Goal: Information Seeking & Learning: Learn about a topic

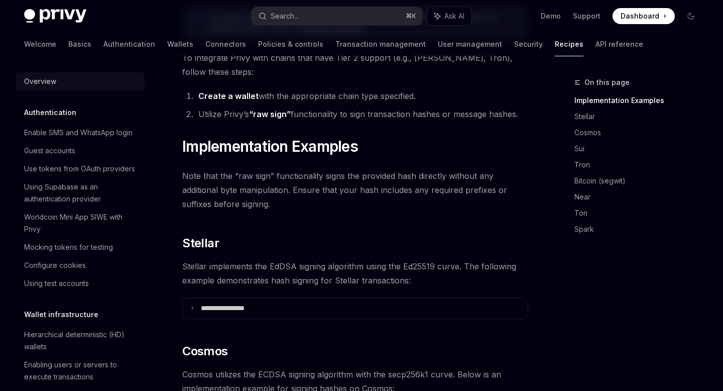
click at [51, 80] on div "Overview" at bounding box center [40, 81] width 32 height 12
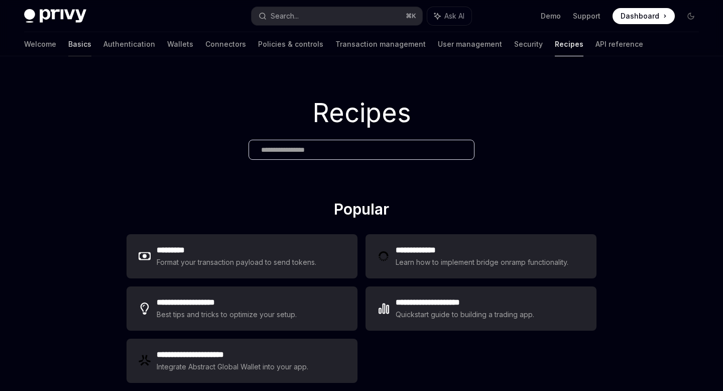
click at [68, 44] on link "Basics" at bounding box center [79, 44] width 23 height 24
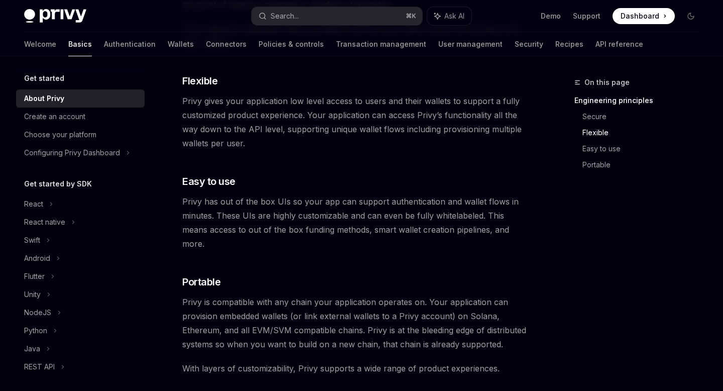
scroll to position [532, 0]
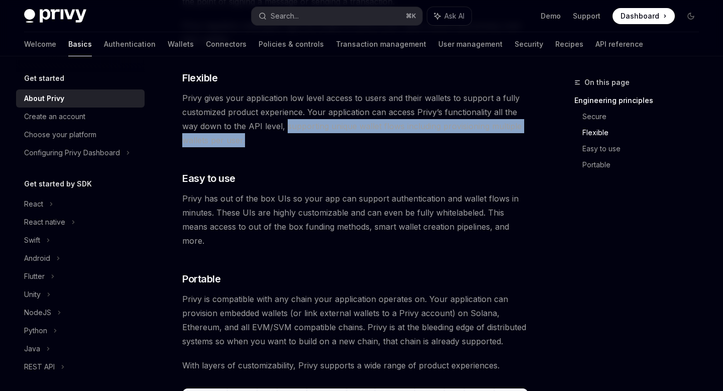
drag, startPoint x: 308, startPoint y: 134, endPoint x: 285, endPoint y: 127, distance: 24.2
click at [285, 127] on span "Privy gives your application low level access to users and their wallets to sup…" at bounding box center [355, 119] width 346 height 56
copy span "supporting unique wallet flows including provisioning multiple wallets per user."
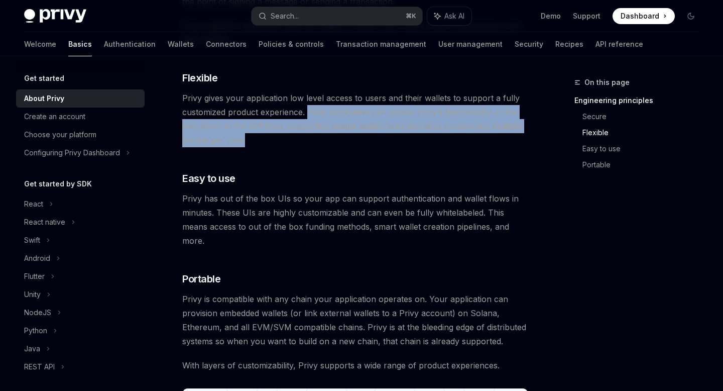
click at [308, 115] on span "Privy gives your application low level access to users and their wallets to sup…" at bounding box center [355, 119] width 346 height 56
copy span "Your application can access Privy’s functionality all the way down to the API l…"
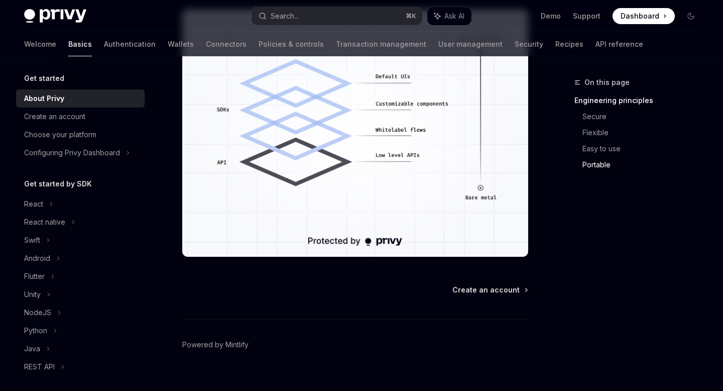
scroll to position [926, 0]
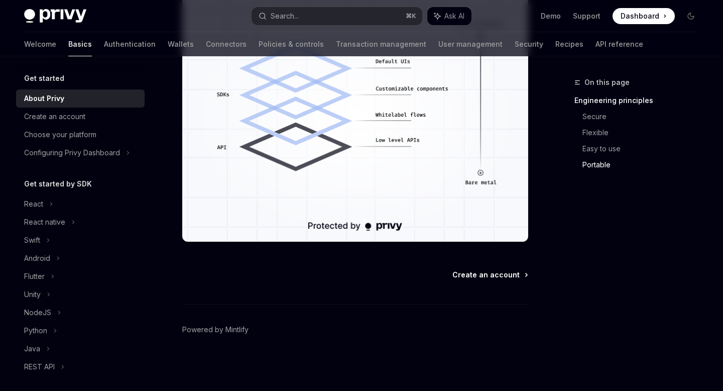
click at [475, 277] on span "Create an account" at bounding box center [486, 275] width 67 height 10
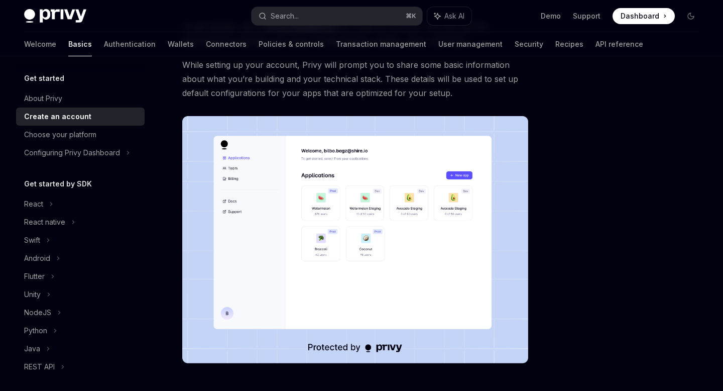
scroll to position [229, 0]
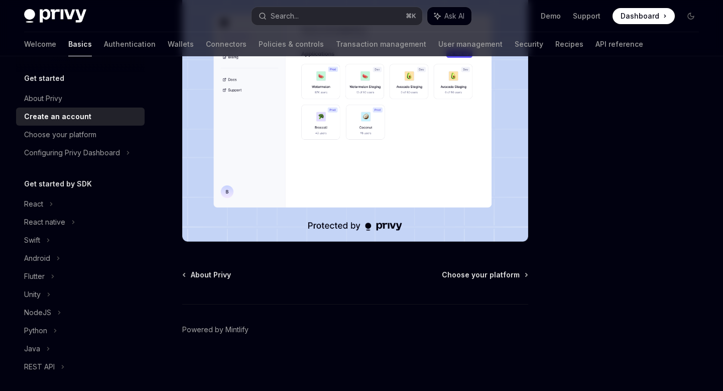
click at [490, 269] on div "Get started Create an account OpenAI Open in ChatGPT OpenAI Open in ChatGPT To …" at bounding box center [261, 119] width 538 height 543
click at [488, 274] on span "Choose your platform" at bounding box center [481, 275] width 78 height 10
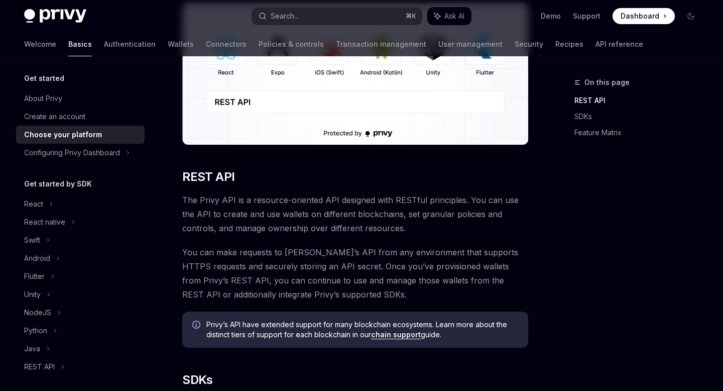
scroll to position [175, 0]
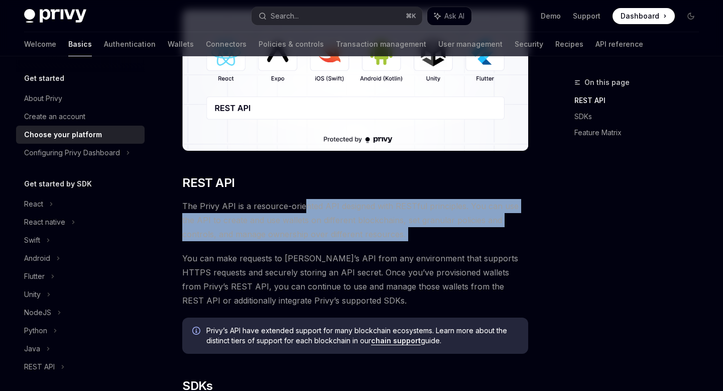
drag, startPoint x: 301, startPoint y: 206, endPoint x: 301, endPoint y: 244, distance: 38.2
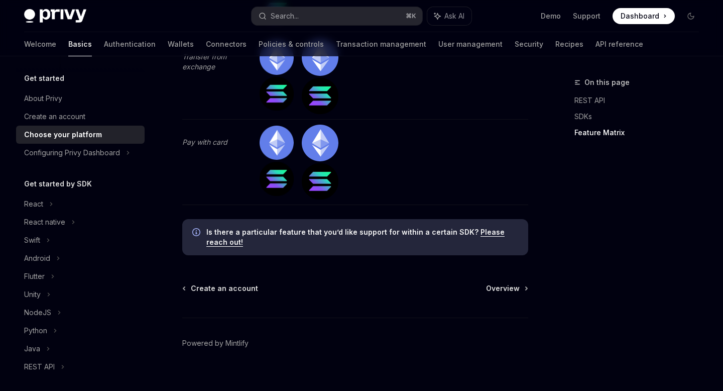
scroll to position [3254, 0]
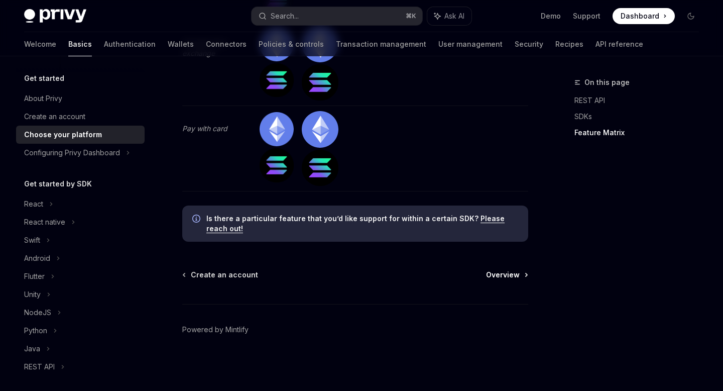
click at [499, 275] on span "Overview" at bounding box center [503, 275] width 34 height 10
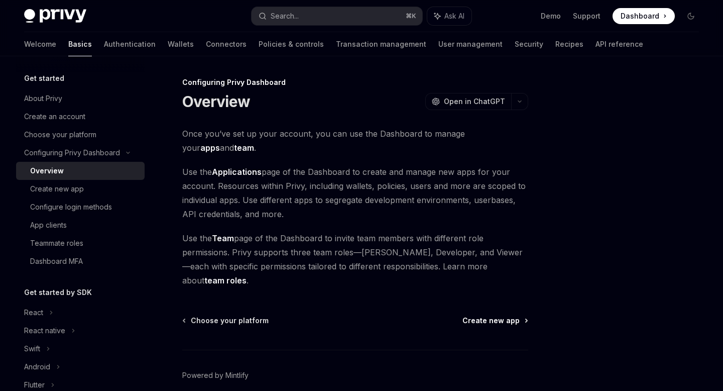
click at [505, 315] on span "Create new app" at bounding box center [491, 320] width 57 height 10
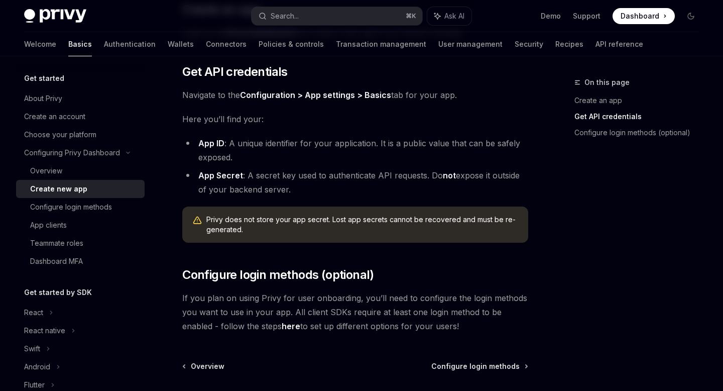
scroll to position [242, 0]
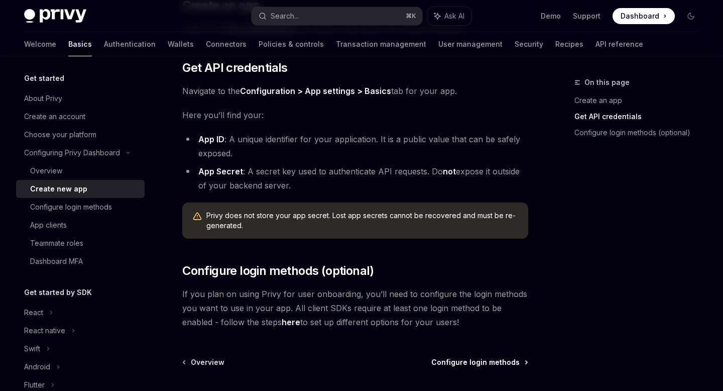
click at [491, 365] on span "Configure login methods" at bounding box center [475, 362] width 88 height 10
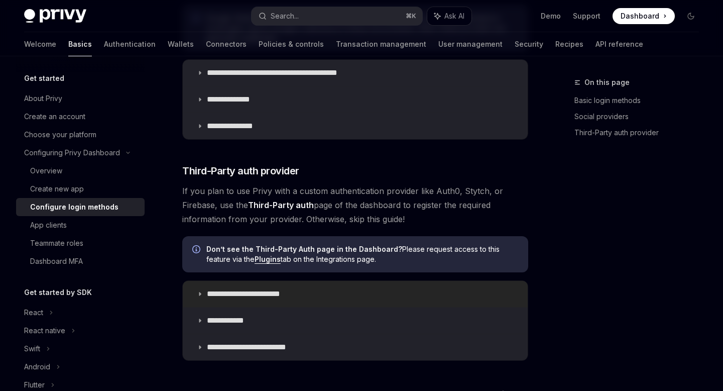
scroll to position [490, 0]
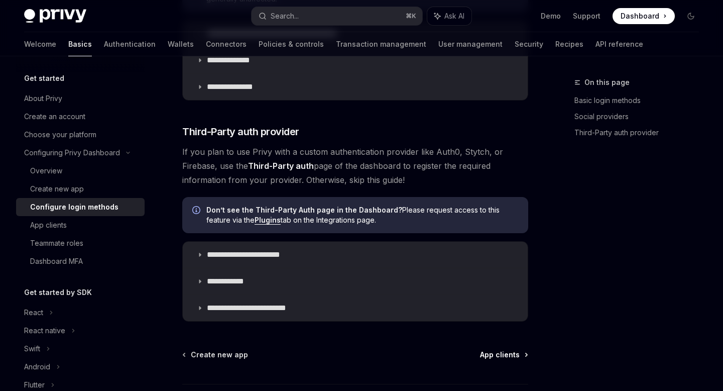
click at [505, 356] on span "App clients" at bounding box center [500, 355] width 40 height 10
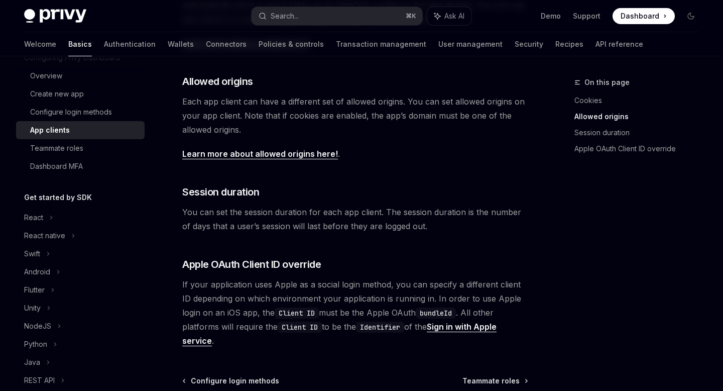
scroll to position [103, 0]
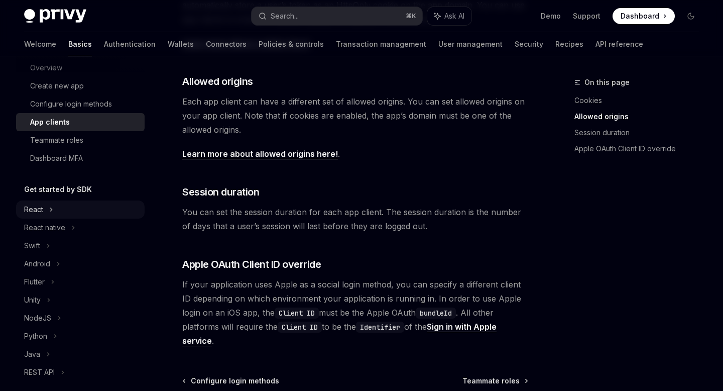
click at [45, 212] on div "React" at bounding box center [80, 209] width 129 height 18
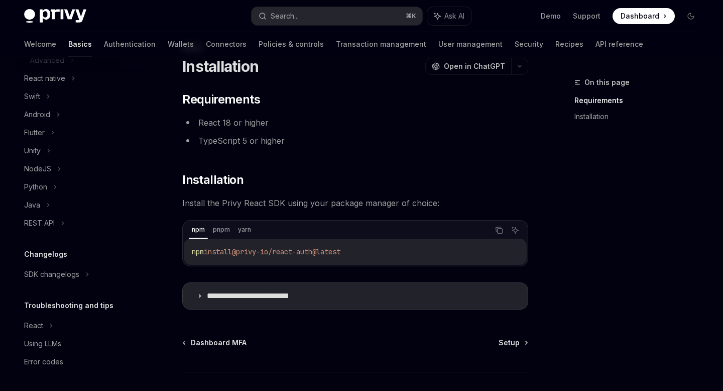
scroll to position [103, 0]
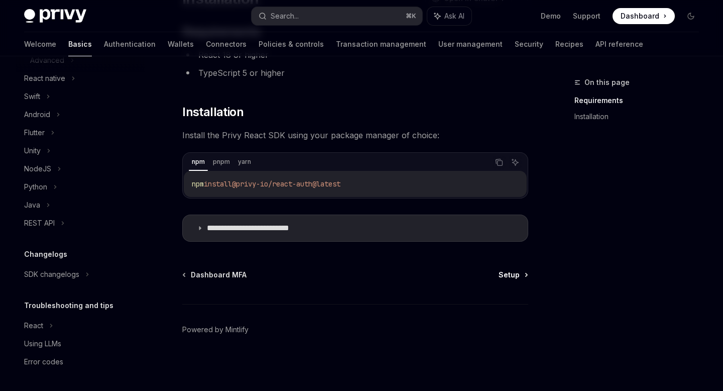
click at [519, 277] on span "Setup" at bounding box center [509, 275] width 21 height 10
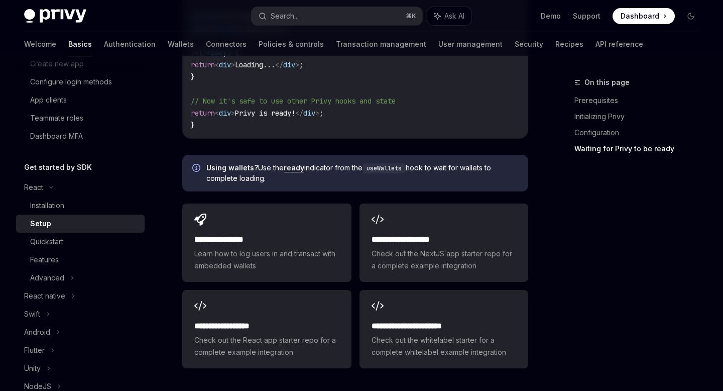
scroll to position [1446, 0]
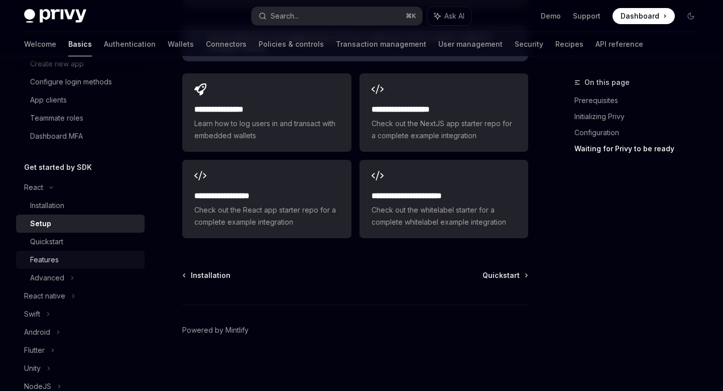
click at [69, 259] on div "Features" at bounding box center [84, 260] width 108 height 12
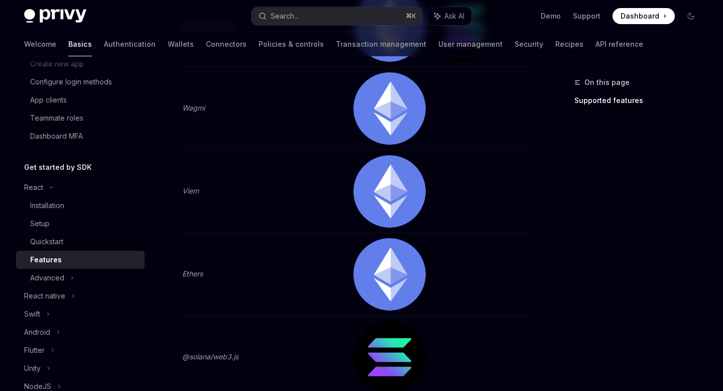
scroll to position [2195, 0]
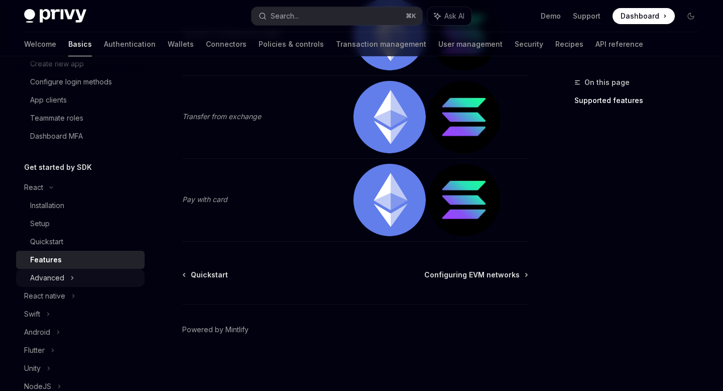
click at [98, 279] on div "Advanced" at bounding box center [80, 278] width 129 height 18
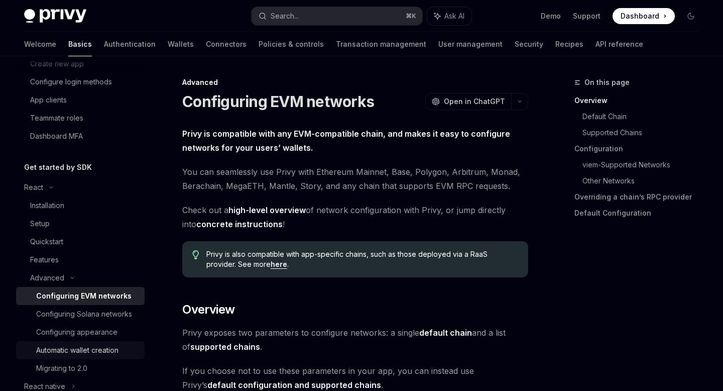
click at [113, 345] on div "Automatic wallet creation" at bounding box center [77, 350] width 82 height 12
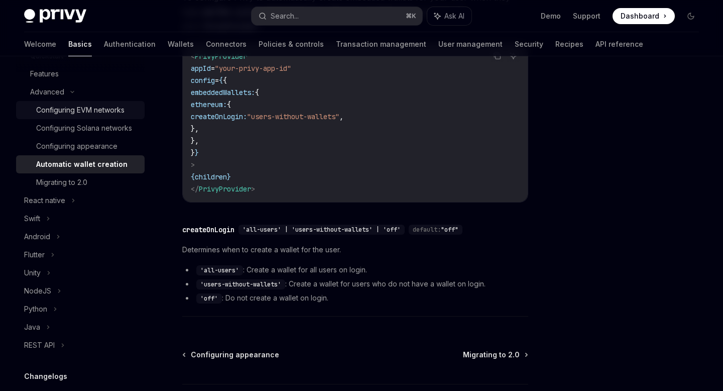
scroll to position [320, 0]
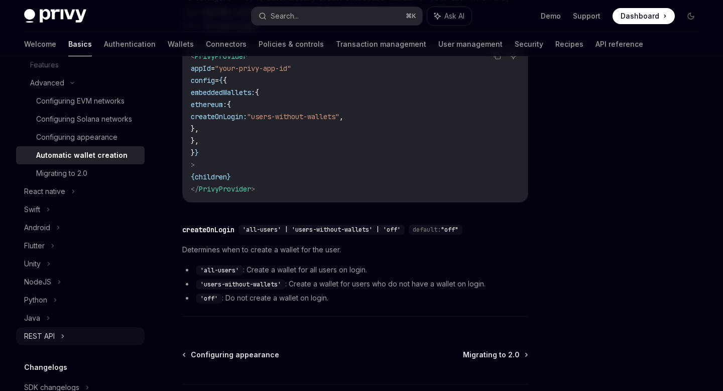
click at [56, 334] on div "REST API" at bounding box center [80, 336] width 129 height 18
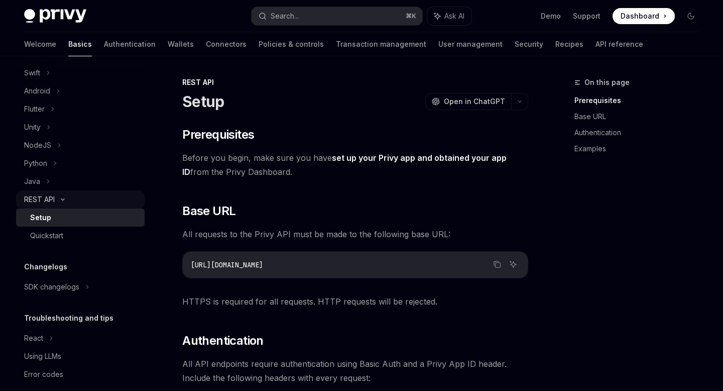
scroll to position [469, 0]
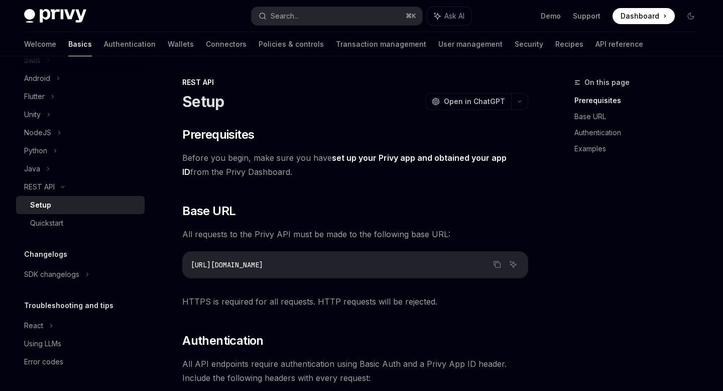
click at [56, 204] on div "Setup" at bounding box center [84, 205] width 108 height 12
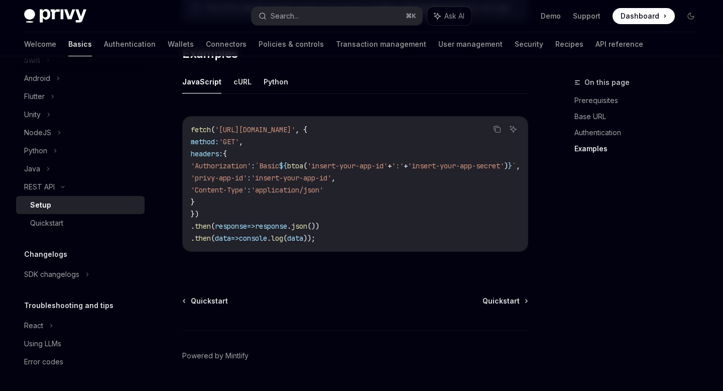
scroll to position [565, 0]
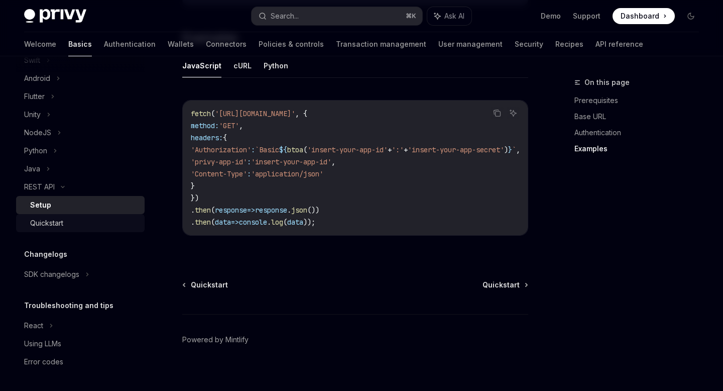
click at [68, 223] on div "Quickstart" at bounding box center [84, 223] width 108 height 12
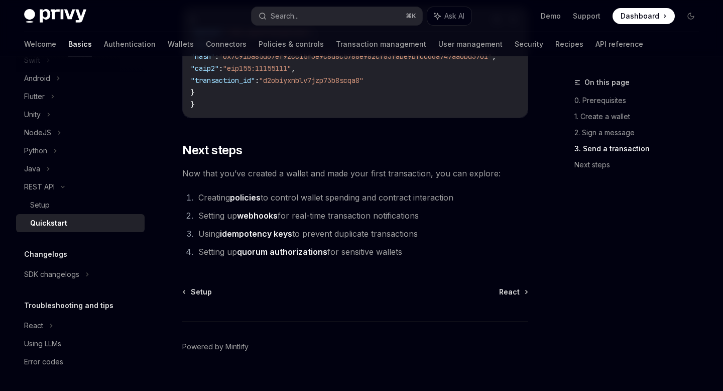
scroll to position [1382, 0]
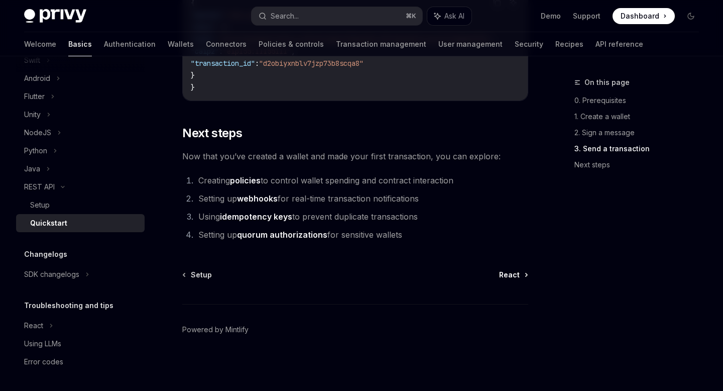
click at [518, 276] on span "React" at bounding box center [509, 275] width 21 height 10
type textarea "*"
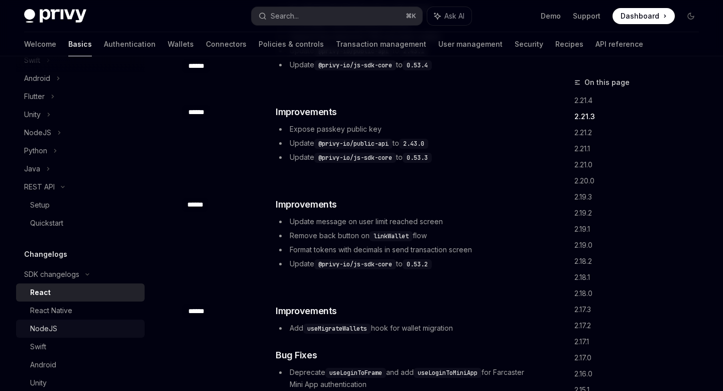
scroll to position [650, 0]
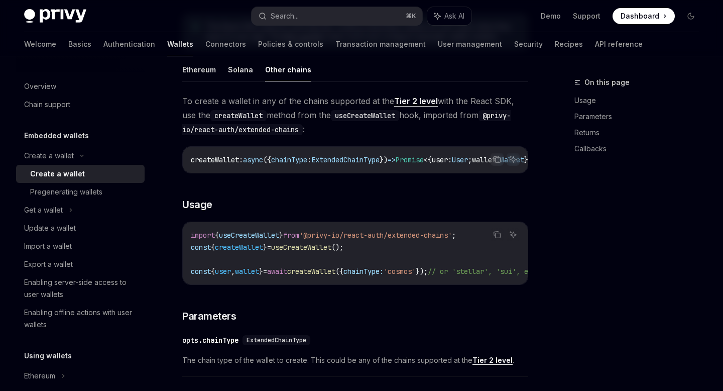
scroll to position [313, 0]
